Goal: Information Seeking & Learning: Learn about a topic

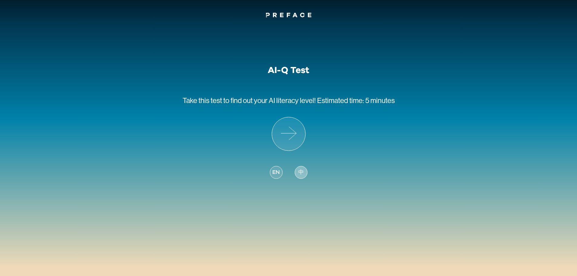
click at [300, 173] on span "中" at bounding box center [300, 172] width 5 height 8
click at [302, 171] on span "中" at bounding box center [300, 172] width 5 height 8
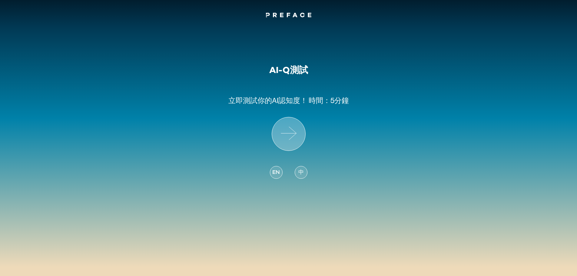
click at [286, 134] on icon at bounding box center [288, 133] width 33 height 33
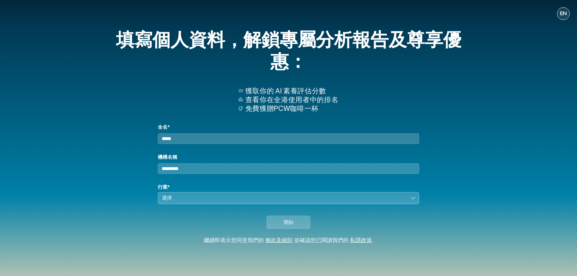
click at [187, 144] on input "全名*" at bounding box center [288, 138] width 261 height 11
type input "***"
click at [193, 172] on input "機構名稱" at bounding box center [288, 168] width 261 height 11
type input "******"
click at [172, 199] on button "選擇" at bounding box center [288, 198] width 261 height 12
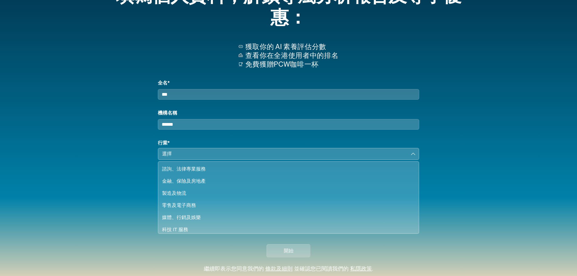
scroll to position [70, 0]
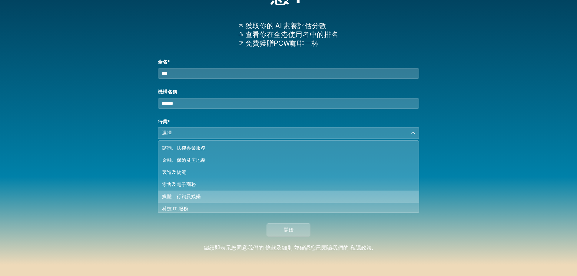
click at [181, 195] on div "媒體、行銷及娛樂" at bounding box center [284, 196] width 245 height 7
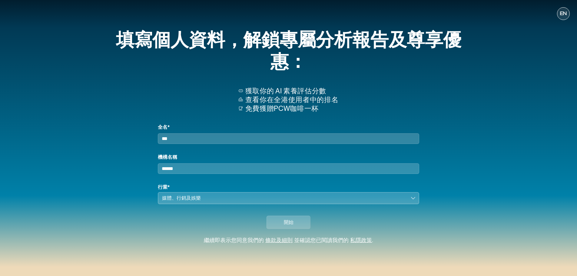
scroll to position [0, 0]
click at [292, 226] on span "開始" at bounding box center [289, 222] width 10 height 7
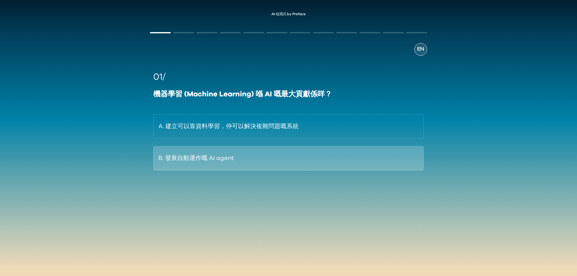
click at [199, 159] on button "B. 發展自動運作嘅 AI agent" at bounding box center [288, 158] width 270 height 25
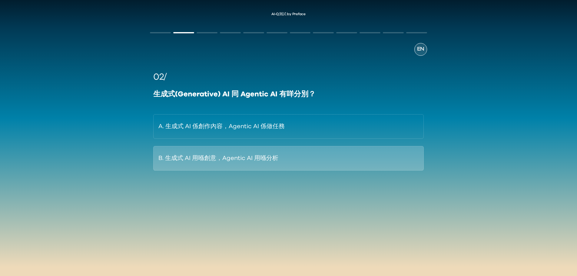
click at [207, 159] on button "B. 生成式 AI 用喺創意，Agentic AI 用喺分析" at bounding box center [288, 158] width 270 height 25
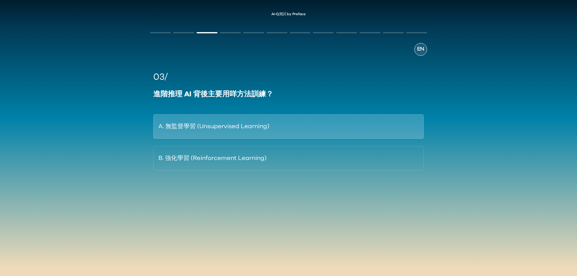
click at [176, 129] on button "A. 無監督學習 (Unsupervised Learning)" at bounding box center [288, 126] width 270 height 25
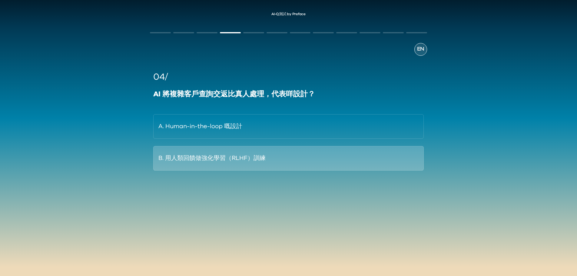
click at [182, 158] on button "B. 用人類回饋做強化學習（RLHF）訓練" at bounding box center [288, 158] width 270 height 25
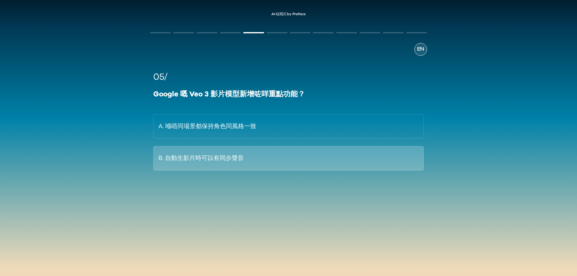
click at [198, 159] on button "B. 自動生影片時可以有同步聲音" at bounding box center [288, 158] width 270 height 25
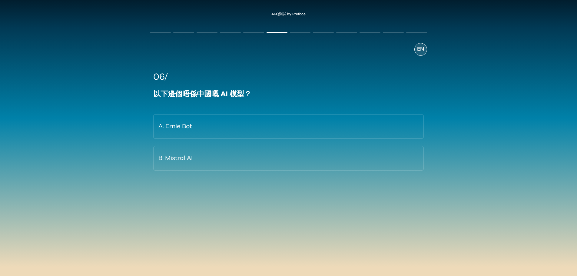
click at [198, 159] on button "B. Mistral AI" at bounding box center [288, 158] width 270 height 25
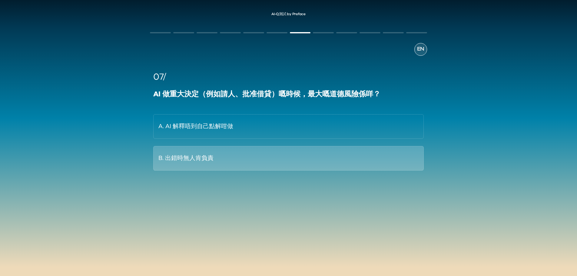
click at [203, 158] on button "B. 出錯時無人肯負責" at bounding box center [288, 158] width 270 height 25
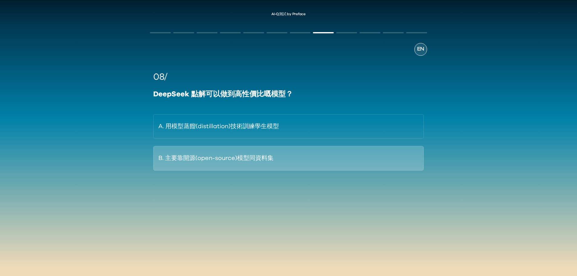
click at [191, 159] on button "B. 主要靠開源(open-source)模型同資料集" at bounding box center [288, 158] width 270 height 25
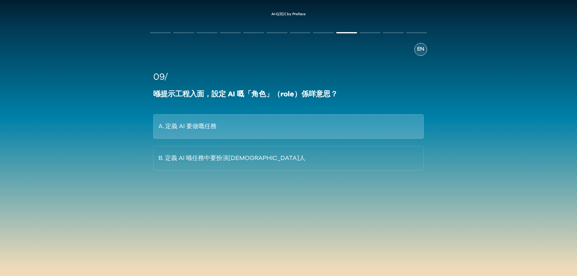
click at [217, 125] on button "A. 定義 AI 要做嘅任務" at bounding box center [288, 126] width 270 height 25
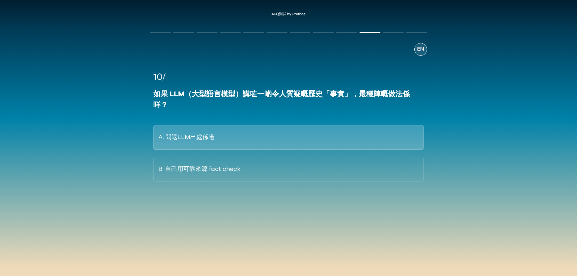
click at [179, 125] on button "A. 問返LLM出處係邊" at bounding box center [288, 137] width 270 height 25
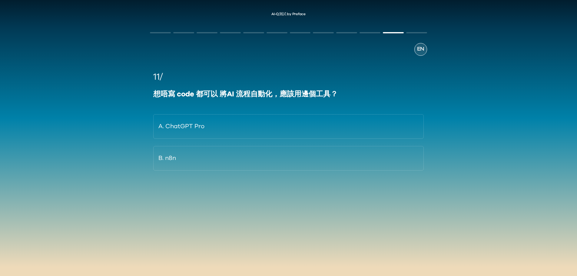
click at [178, 135] on button "A. ChatGPT Pro" at bounding box center [288, 126] width 270 height 25
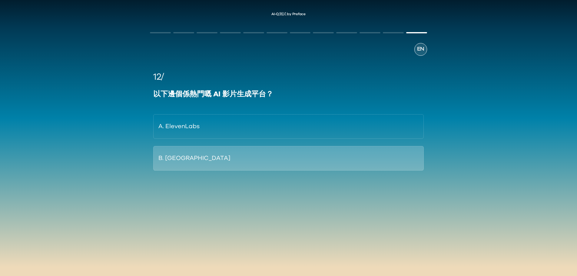
click at [183, 164] on button "B. [GEOGRAPHIC_DATA]" at bounding box center [288, 158] width 270 height 25
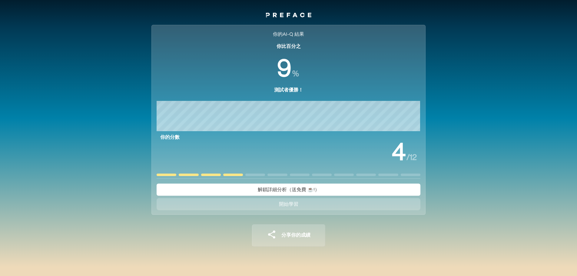
click at [304, 205] on button "開始學習" at bounding box center [289, 204] width 264 height 12
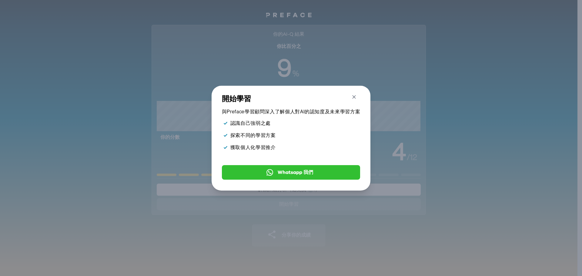
click at [356, 95] on icon "button" at bounding box center [354, 97] width 4 height 4
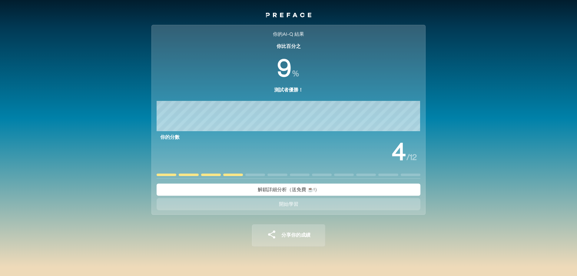
click at [501, 23] on div "你的AI-Q 結果 你比百分之 % 測試者優勝！ 你的分數 / 12 解鎖詳細分析（送免費 ☕️!） 開始學習 分享你的成績 你的AI-Q 結果 你比百分之 …" at bounding box center [288, 140] width 577 height 242
